Goal: Task Accomplishment & Management: Manage account settings

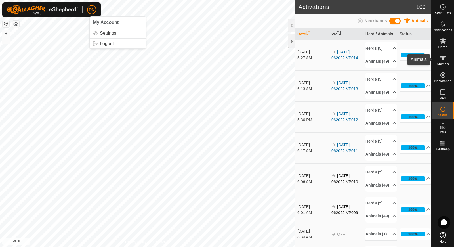
click at [441, 59] on icon at bounding box center [442, 57] width 7 height 7
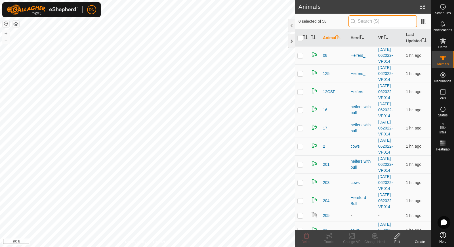
click at [389, 22] on input "text" at bounding box center [382, 21] width 69 height 12
click at [372, 23] on input "text" at bounding box center [382, 21] width 69 height 12
type input "r13"
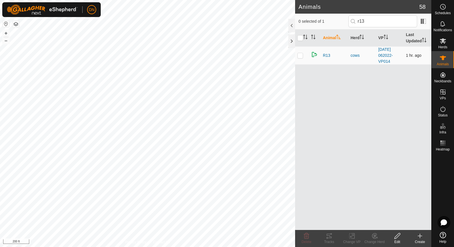
click at [300, 55] on p-checkbox at bounding box center [300, 55] width 6 height 5
checkbox input "true"
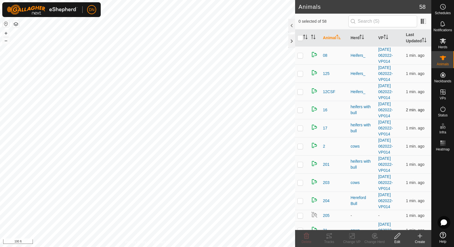
click at [331, 118] on div "Animals 58 0 selected of 58 Animal Herd VP Last Updated 08 Heifers_ 2025-08-12 …" at bounding box center [215, 123] width 431 height 247
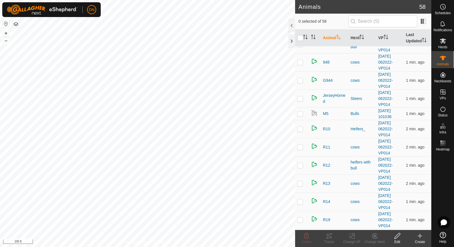
scroll to position [340, 0]
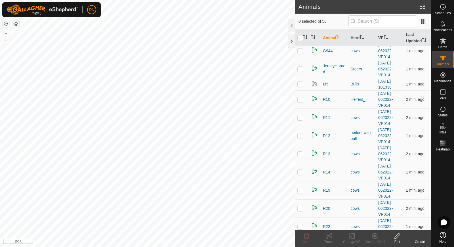
click at [300, 153] on p-checkbox at bounding box center [300, 153] width 6 height 5
checkbox input "true"
